Goal: Task Accomplishment & Management: Use online tool/utility

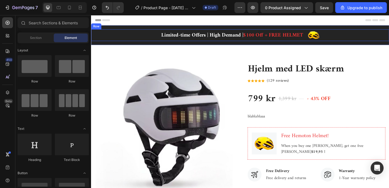
click at [191, 31] on div "Limited-time Offers | High Demand | $100 Off + FREE HELMET Text block" at bounding box center [244, 36] width 155 height 13
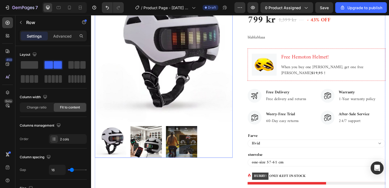
scroll to position [93, 0]
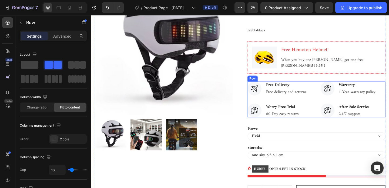
click at [263, 106] on div "Image Free Delivery Text block Free delivery and returns Text block Row Image W…" at bounding box center [296, 106] width 71 height 39
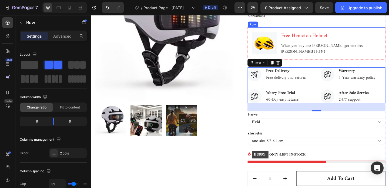
scroll to position [118, 0]
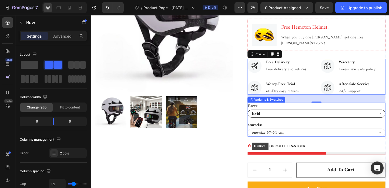
click at [277, 124] on select "Hvid" at bounding box center [336, 122] width 150 height 9
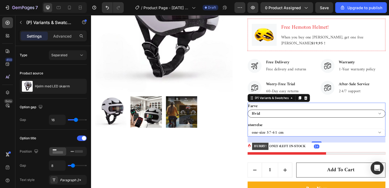
click at [261, 118] on select "Hvid" at bounding box center [336, 122] width 150 height 9
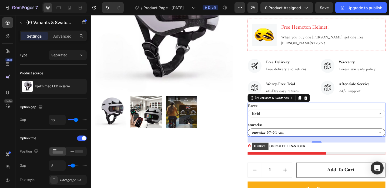
click at [279, 141] on select "one-size 57-61 cm" at bounding box center [336, 142] width 150 height 9
click at [261, 138] on select "one-size 57-61 cm" at bounding box center [336, 142] width 150 height 9
click at [277, 131] on legend "størrelse" at bounding box center [269, 135] width 17 height 8
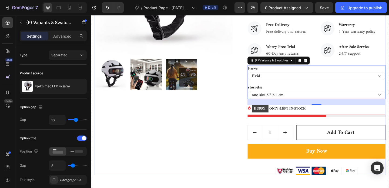
scroll to position [164, 0]
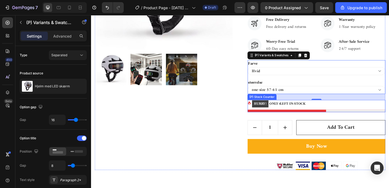
click at [299, 114] on p "HURRY! ONLY 4 LEFT IN-STOCK" at bounding box center [295, 111] width 58 height 8
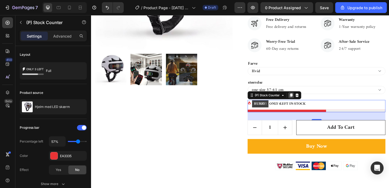
click at [309, 103] on icon at bounding box center [308, 102] width 4 height 4
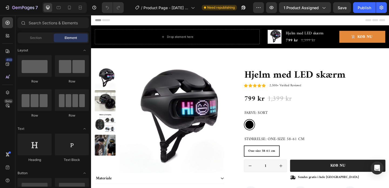
radio input "false"
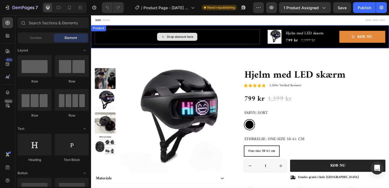
click at [185, 41] on div "Drop element here" at bounding box center [185, 38] width 44 height 9
click at [182, 37] on div "Drop element here" at bounding box center [188, 38] width 29 height 4
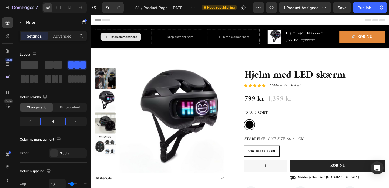
click at [134, 38] on div "Drop element here" at bounding box center [126, 38] width 29 height 4
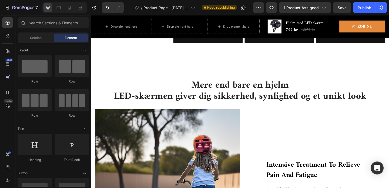
scroll to position [371, 0]
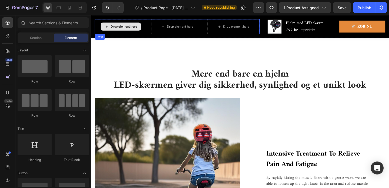
click at [119, 29] on div "Drop element here" at bounding box center [126, 27] width 29 height 4
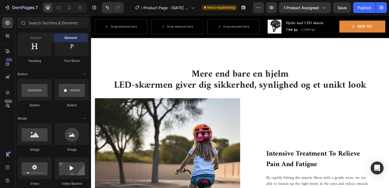
scroll to position [0, 0]
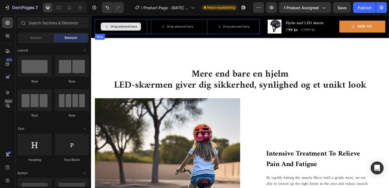
click at [120, 28] on div "Drop element here" at bounding box center [126, 27] width 29 height 4
click at [109, 25] on div "Drop element here" at bounding box center [123, 27] width 44 height 9
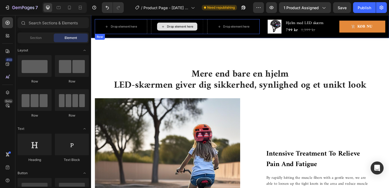
click at [191, 26] on div "Drop element here" at bounding box center [188, 27] width 29 height 4
click at [247, 25] on div "Drop element here" at bounding box center [246, 27] width 44 height 9
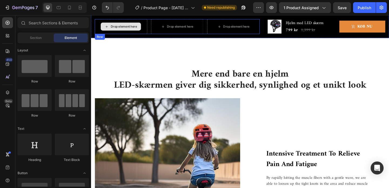
click at [126, 19] on div "Drop element here" at bounding box center [123, 27] width 57 height 16
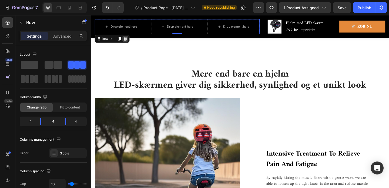
click at [128, 42] on icon at bounding box center [128, 41] width 4 height 4
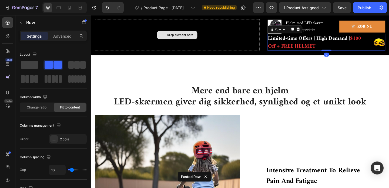
scroll to position [389, 0]
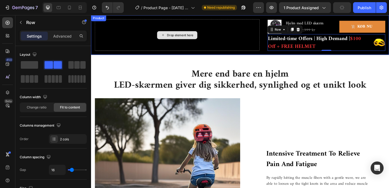
click at [196, 19] on div "Drop element here" at bounding box center [184, 36] width 179 height 34
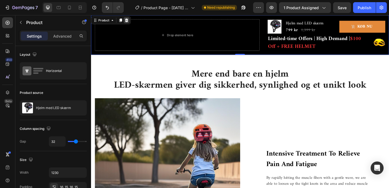
click at [129, 18] on icon at bounding box center [129, 20] width 4 height 4
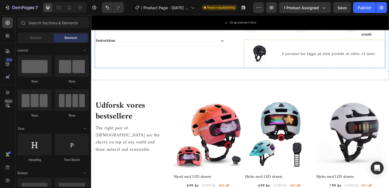
scroll to position [0, 0]
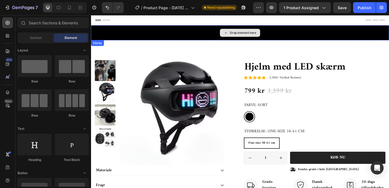
click at [244, 34] on div "Drop element here" at bounding box center [256, 34] width 29 height 4
click at [244, 35] on div "Drop element here" at bounding box center [256, 34] width 29 height 4
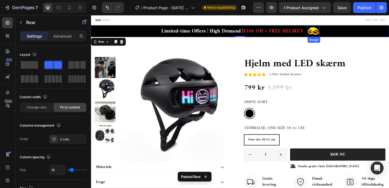
click at [333, 30] on img at bounding box center [332, 32] width 13 height 13
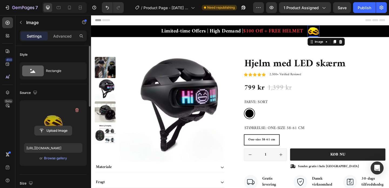
click at [57, 130] on input "file" at bounding box center [53, 130] width 37 height 9
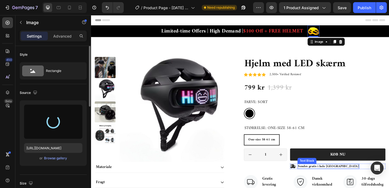
type input "https://cdn.shopify.com/s/files/1/0825/2063/7764/files/gempages_580090395459847…"
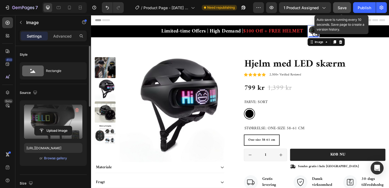
click at [345, 8] on span "Save" at bounding box center [341, 7] width 9 height 5
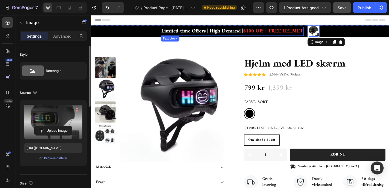
click at [207, 32] on p "Limited-time Offers | High Demand | $100 Off + FREE HELMET" at bounding box center [244, 32] width 154 height 9
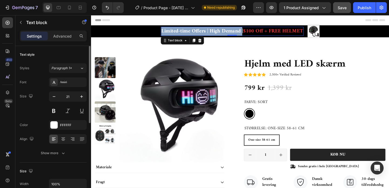
drag, startPoint x: 254, startPoint y: 32, endPoint x: 166, endPoint y: 35, distance: 88.3
click at [167, 35] on p "Limited-time Offers | High Demand | $100 Off + FREE HELMET" at bounding box center [244, 32] width 154 height 9
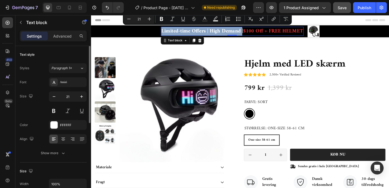
copy p "Limited-time Offers | High Demand"
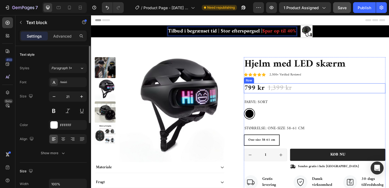
click at [332, 97] on div "799 kr Product Price Product Price 1,399 kr Product Price Product Price 43% off…" at bounding box center [334, 94] width 154 height 11
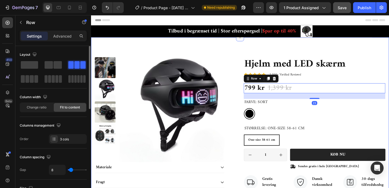
click at [331, 46] on div "Product Images Materiale Fragt Instruktion Accordion Icon Icon Icon Icon Icon I…" at bounding box center [253, 147] width 324 height 216
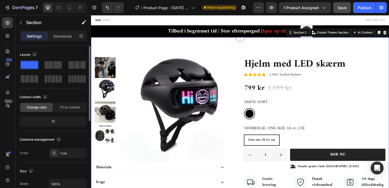
click at [198, 52] on div "Product Images Materiale Fragt Instruktion Accordion Icon Icon Icon Icon Icon I…" at bounding box center [253, 147] width 324 height 216
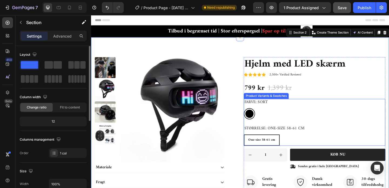
scroll to position [13, 0]
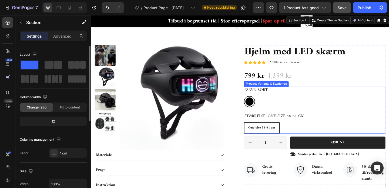
click at [290, 89] on div "Product Variants & Swatches" at bounding box center [281, 89] width 47 height 5
radio input "false"
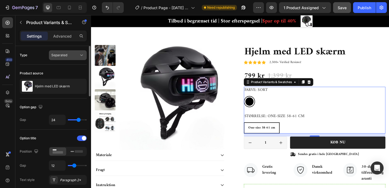
click at [72, 54] on div "Separated" at bounding box center [65, 55] width 28 height 5
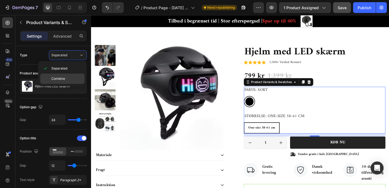
click at [52, 81] on div "Combine" at bounding box center [62, 78] width 44 height 10
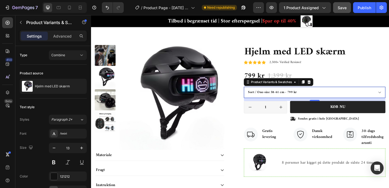
click at [331, 100] on select "Sort / One-size 58-61 cm - 799 kr" at bounding box center [334, 99] width 154 height 12
click at [257, 93] on select "Sort / One-size 58-61 cm - 799 kr" at bounding box center [334, 99] width 154 height 12
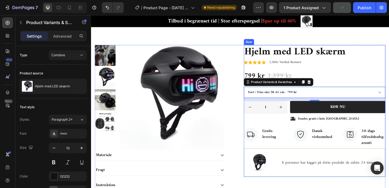
click at [378, 69] on div "Icon Icon Icon Icon Icon Icon List 2,500+ Verified Reviews! Text Block Row Hjel…" at bounding box center [334, 118] width 154 height 143
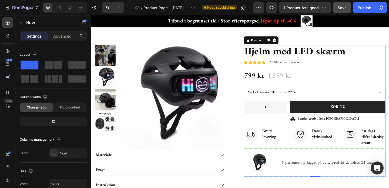
click at [386, 70] on div "Icon Icon Icon Icon Icon Icon List 2,500+ Verified Reviews! Text Block Row Hjel…" at bounding box center [334, 118] width 154 height 143
click at [372, 127] on div "Icon Sendes gratis i hele Danmark Text Block Row" at bounding box center [359, 128] width 104 height 6
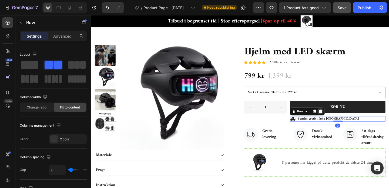
click at [343, 119] on div at bounding box center [340, 119] width 6 height 6
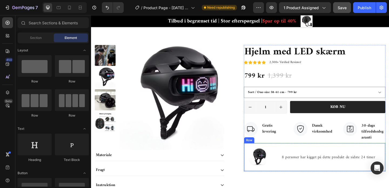
click at [296, 154] on div "Image 8 personer har kigget på dette produkt de sidste 24 timer Text block Row" at bounding box center [334, 169] width 154 height 31
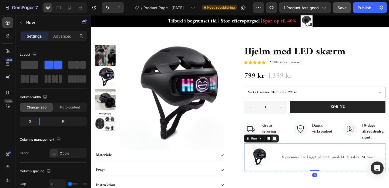
click at [291, 150] on icon at bounding box center [291, 149] width 4 height 4
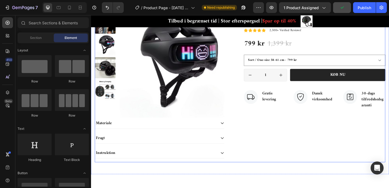
scroll to position [22, 0]
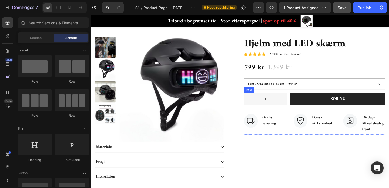
click at [331, 114] on div "Køb nu Add to Cart" at bounding box center [359, 107] width 104 height 16
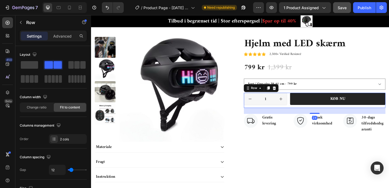
click at [328, 119] on div "24" at bounding box center [334, 119] width 154 height 6
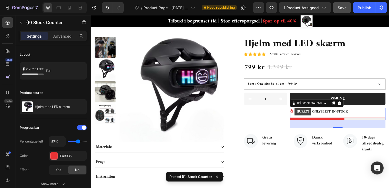
click at [388, 123] on div "HURRY! ONLY 8 LEFT IN-STOCK" at bounding box center [359, 120] width 104 height 8
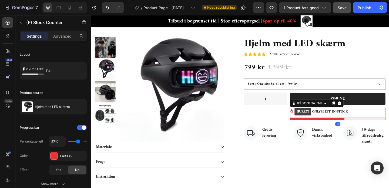
drag, startPoint x: 358, startPoint y: 137, endPoint x: 358, endPoint y: 127, distance: 10.5
click at [358, 127] on div "HURRY! ONLY 8 LEFT IN-STOCK (P) Stock Counter 0" at bounding box center [359, 122] width 104 height 13
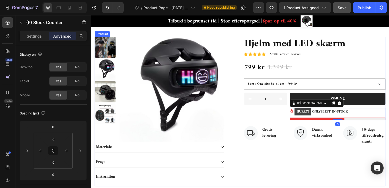
click at [311, 172] on div "Icon Icon Icon Icon Icon Icon List 2,500+ Verified Reviews! Text Block Row Hjel…" at bounding box center [334, 120] width 154 height 162
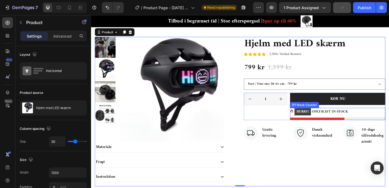
click at [340, 116] on p "HURRY! ONLY 8 LEFT IN-STOCK" at bounding box center [341, 120] width 58 height 8
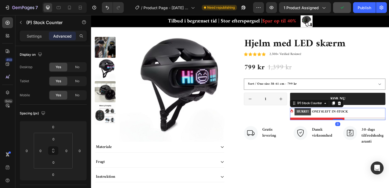
click at [331, 120] on p "HURRY! ONLY 8 LEFT IN-STOCK" at bounding box center [341, 120] width 58 height 8
click at [338, 123] on p "HURRY! ONLY 8 LEFT IN-STOCK" at bounding box center [341, 120] width 58 height 8
click at [32, 37] on p "Settings" at bounding box center [34, 36] width 15 height 6
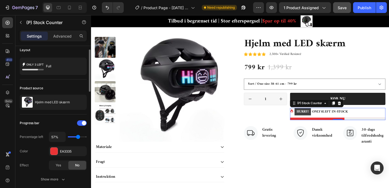
scroll to position [6, 0]
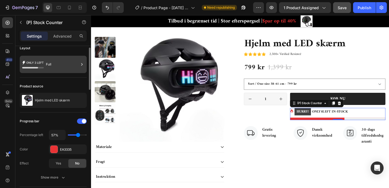
click at [46, 63] on div "Full" at bounding box center [62, 64] width 33 height 12
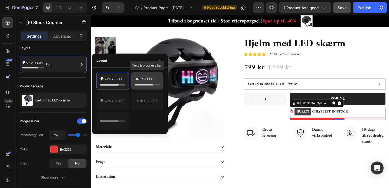
click at [146, 85] on icon at bounding box center [146, 80] width 25 height 11
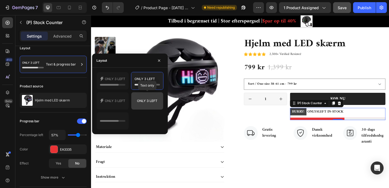
click at [154, 96] on icon at bounding box center [146, 100] width 25 height 11
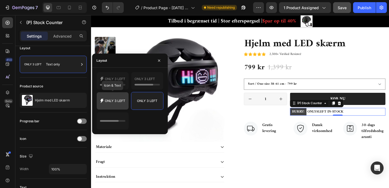
click at [115, 107] on div at bounding box center [113, 100] width 32 height 17
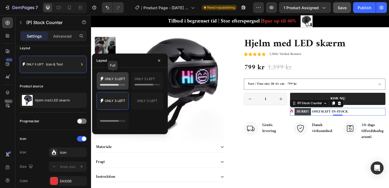
click at [118, 81] on icon at bounding box center [112, 80] width 25 height 11
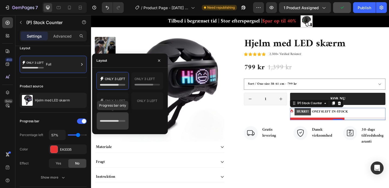
click at [113, 124] on icon at bounding box center [112, 120] width 25 height 11
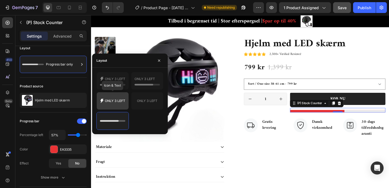
click at [117, 99] on icon at bounding box center [112, 100] width 25 height 11
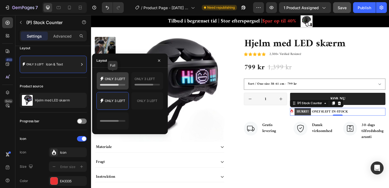
click at [116, 84] on icon at bounding box center [109, 85] width 19 height 2
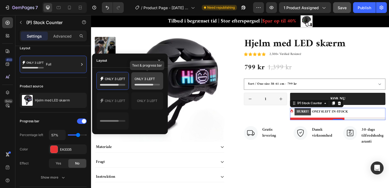
click at [142, 84] on icon at bounding box center [143, 85] width 19 height 2
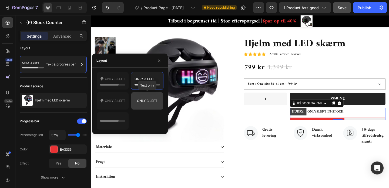
click at [154, 103] on icon at bounding box center [146, 100] width 25 height 11
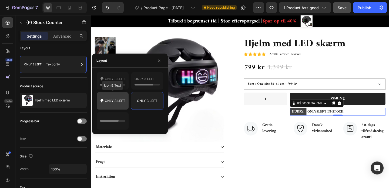
click at [118, 103] on icon at bounding box center [112, 100] width 25 height 11
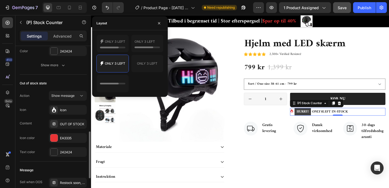
scroll to position [284, 0]
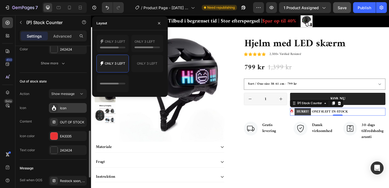
click at [67, 108] on div "Icon" at bounding box center [72, 108] width 25 height 5
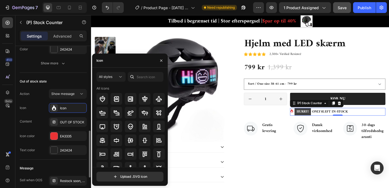
click at [41, 120] on div "Content OUT OF STOCK" at bounding box center [53, 122] width 67 height 10
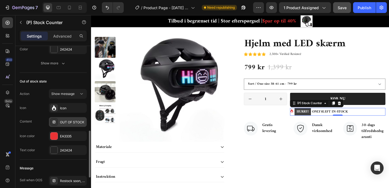
click at [75, 124] on div "OUT OF STOCK" at bounding box center [68, 122] width 38 height 10
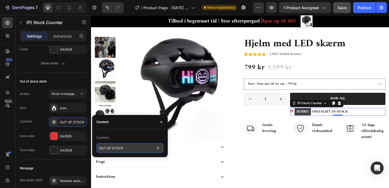
click at [124, 147] on input "OUT OF STOCK" at bounding box center [129, 148] width 67 height 10
click at [127, 149] on input "OUT OF STOCK" at bounding box center [129, 148] width 67 height 10
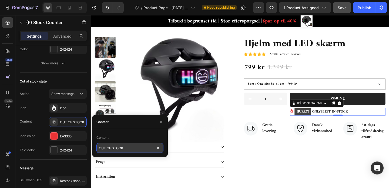
click at [127, 149] on input "OUT OF STOCK" at bounding box center [129, 148] width 67 height 10
paste input "UDSOLGT"
type input "UDSOLGT"
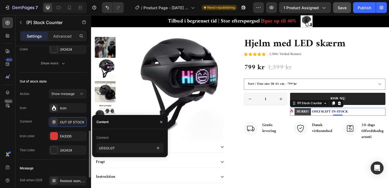
click at [40, 144] on div "Action Show message Icon Icon Content OUT OF STOCK Icon color EA3335 Text color…" at bounding box center [53, 122] width 67 height 66
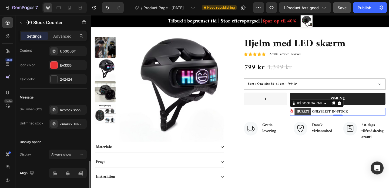
scroll to position [371, 0]
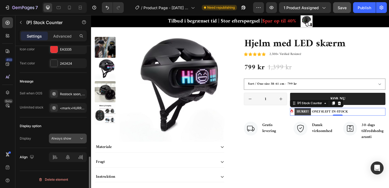
click at [70, 138] on span "Always show" at bounding box center [61, 138] width 20 height 4
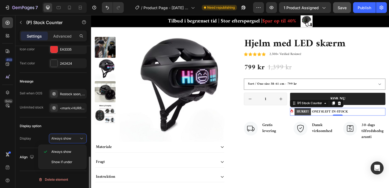
click at [35, 127] on div "Display option" at bounding box center [31, 125] width 22 height 5
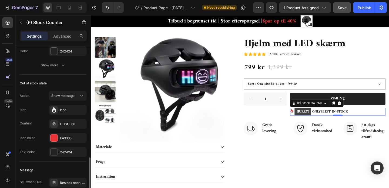
scroll to position [281, 0]
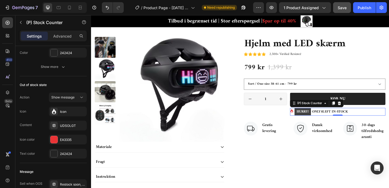
click at [349, 118] on p "HURRY! ONLY 8 LEFT IN-STOCK" at bounding box center [341, 120] width 58 height 8
click at [360, 120] on p "HURRY! ONLY 8 LEFT IN-STOCK" at bounding box center [341, 120] width 58 height 8
click at [322, 120] on mark "HURRY!" at bounding box center [321, 120] width 18 height 8
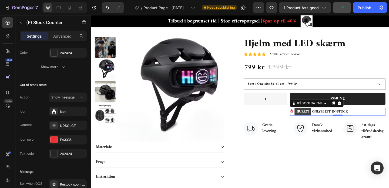
click at [322, 120] on mark "HURRY!" at bounding box center [321, 120] width 18 height 8
click at [79, 101] on button "Show message" at bounding box center [68, 97] width 38 height 10
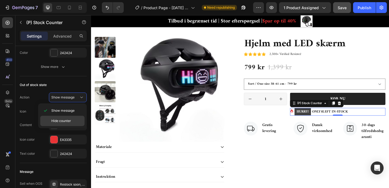
click at [66, 124] on div "Hide counter" at bounding box center [62, 121] width 44 height 10
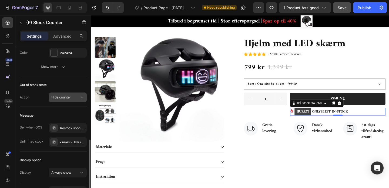
click at [72, 100] on button "Hide counter" at bounding box center [68, 97] width 38 height 10
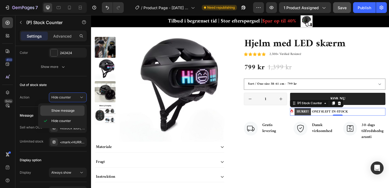
click at [69, 110] on span "Show message" at bounding box center [62, 110] width 23 height 5
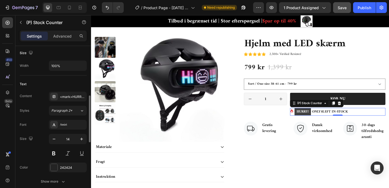
scroll to position [166, 0]
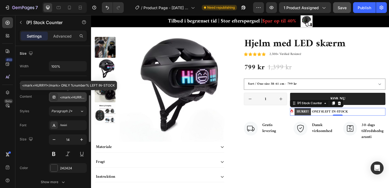
click at [72, 100] on div "<mark>HURRY!</mark> ONLY %number% LEFT IN-STOCK" at bounding box center [68, 97] width 38 height 10
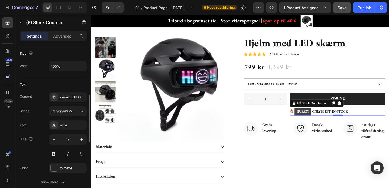
click at [29, 102] on div "Content <mark>HURRY!</mark> ONLY %number% LEFT IN-STOCK Styles Paragraph 2* Fon…" at bounding box center [53, 139] width 67 height 94
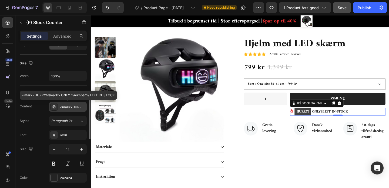
click at [72, 110] on div "<mark>HURRY!</mark> ONLY %number% LEFT IN-STOCK" at bounding box center [68, 107] width 38 height 10
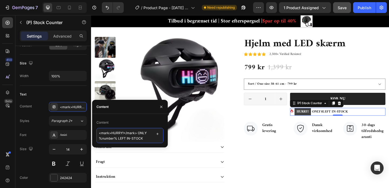
drag, startPoint x: 112, startPoint y: 131, endPoint x: 121, endPoint y: 134, distance: 9.6
click at [121, 134] on textarea "<mark>HURRY!</mark> ONLY %number% LEFT IN-STOCK" at bounding box center [129, 135] width 67 height 15
click at [147, 132] on textarea "<mark>KØB NU!</mark> ONLY %number% LEFT IN-STOCK" at bounding box center [129, 135] width 67 height 15
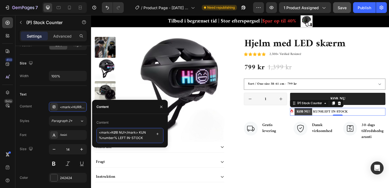
drag, startPoint x: 144, startPoint y: 139, endPoint x: 118, endPoint y: 139, distance: 25.4
click at [118, 139] on textarea "<mark>KØB NU!</mark> KUN %number% LEFT IN-STOCK" at bounding box center [129, 135] width 67 height 15
paste textarea "TILBAGE PÅ LAGER"
type textarea "<mark>KØB NU!</mark> KUN %number% TILBAGE PÅ LAGER"
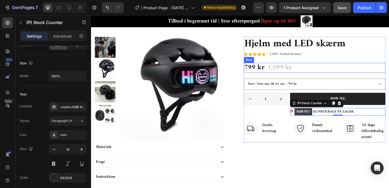
click at [388, 70] on div "799 kr Product Price Product Price 1,399 kr Product Price Product Price 43% off…" at bounding box center [334, 72] width 154 height 11
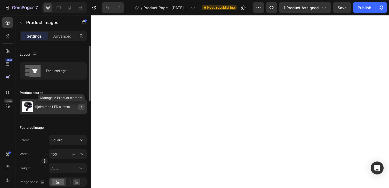
click at [81, 106] on icon "button" at bounding box center [81, 107] width 1 height 2
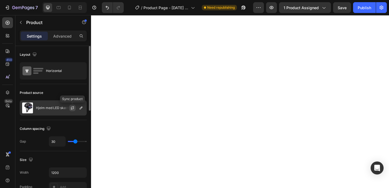
click at [72, 107] on icon "button" at bounding box center [72, 108] width 4 height 4
